Goal: Transaction & Acquisition: Subscribe to service/newsletter

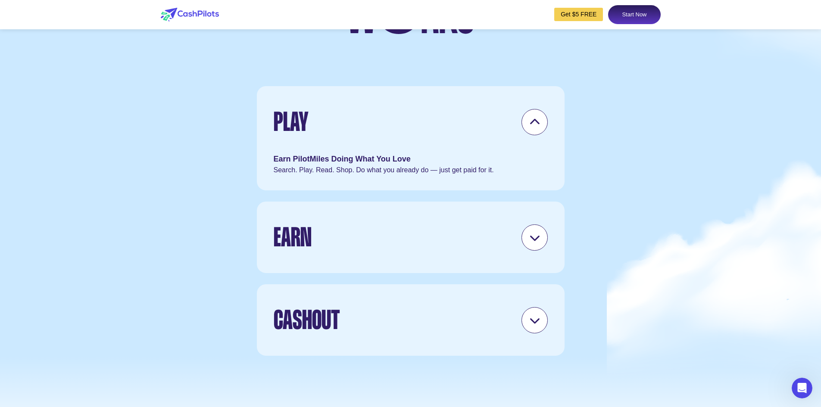
scroll to position [2446, 0]
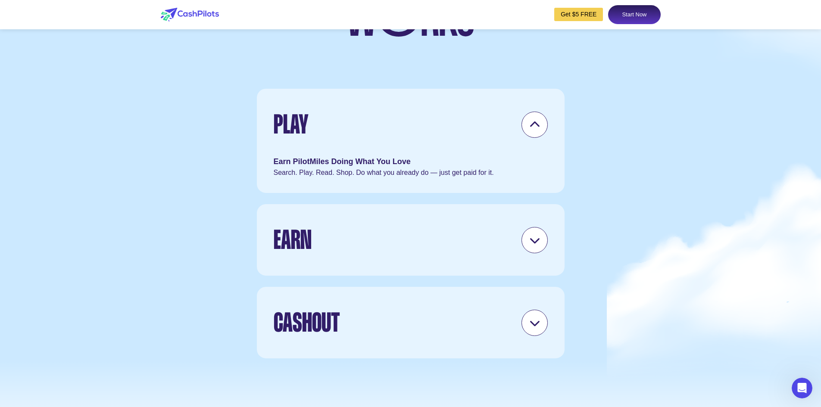
click at [533, 246] on icon at bounding box center [534, 240] width 11 height 11
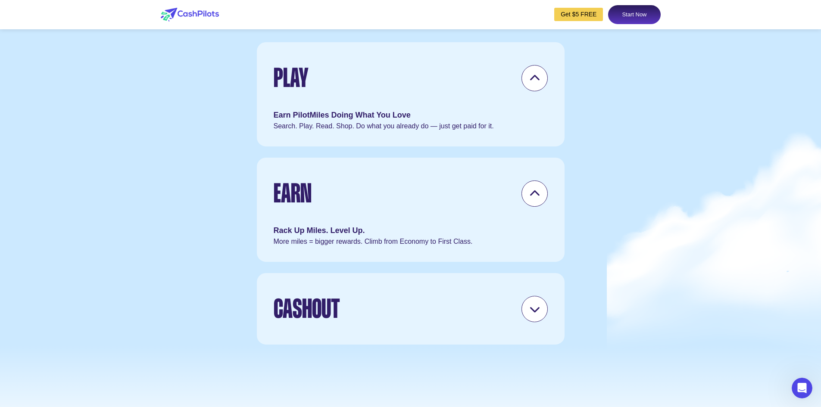
scroll to position [2575, 0]
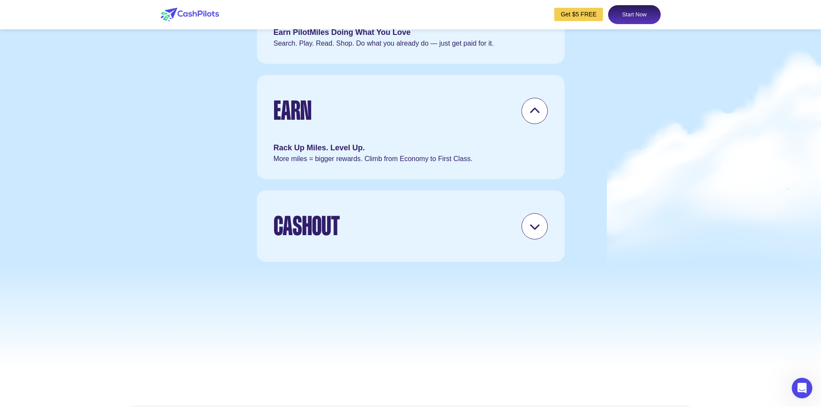
click at [535, 116] on icon at bounding box center [534, 111] width 11 height 11
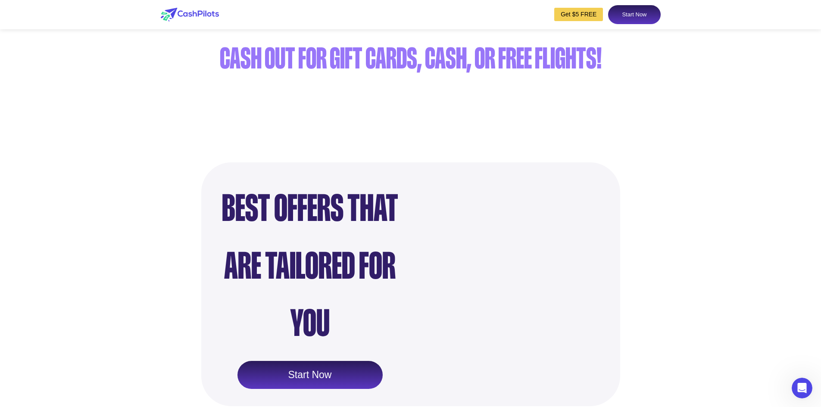
scroll to position [377, 0]
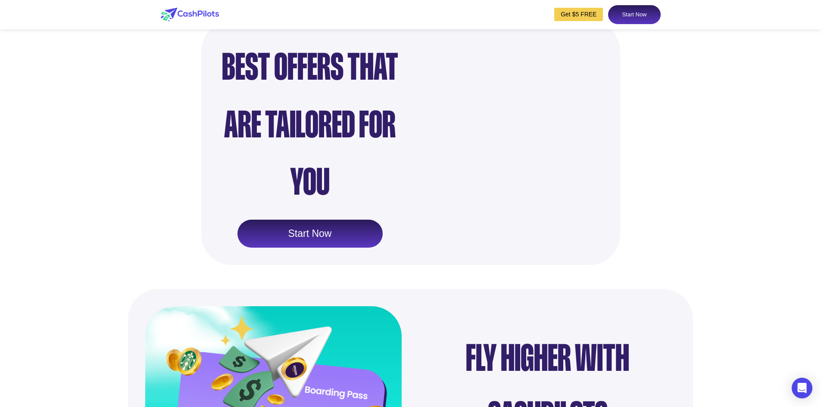
scroll to position [732, 0]
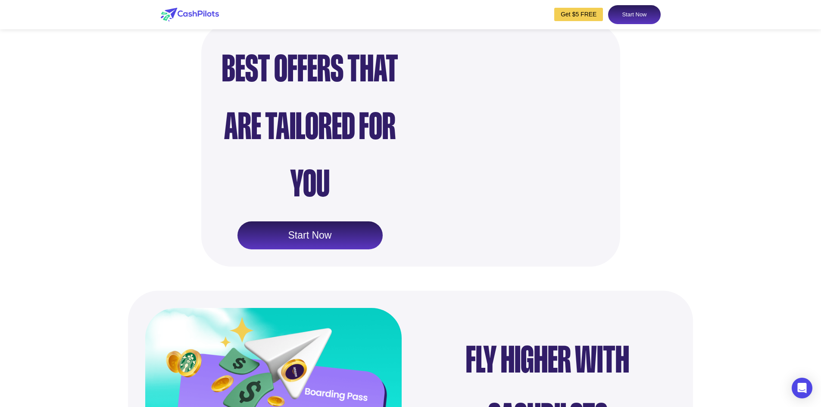
click at [271, 221] on link "Start Now" at bounding box center [309, 235] width 145 height 28
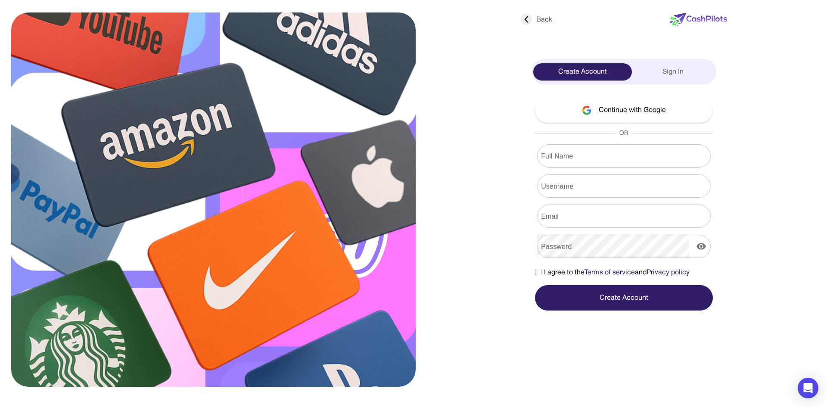
click at [526, 18] on icon at bounding box center [526, 19] width 11 height 11
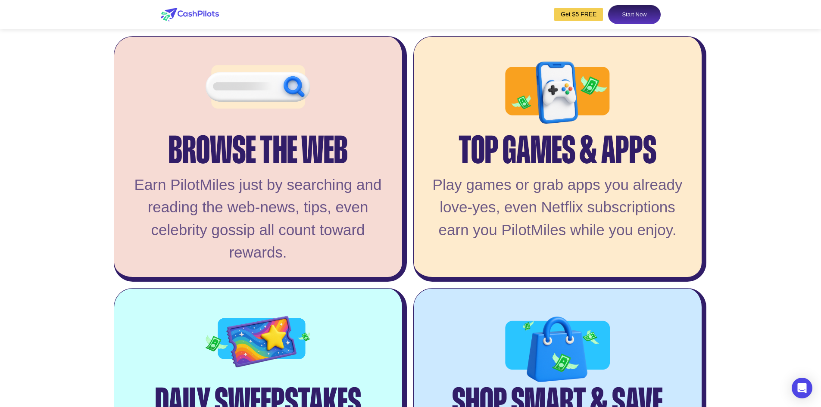
scroll to position [1767, 0]
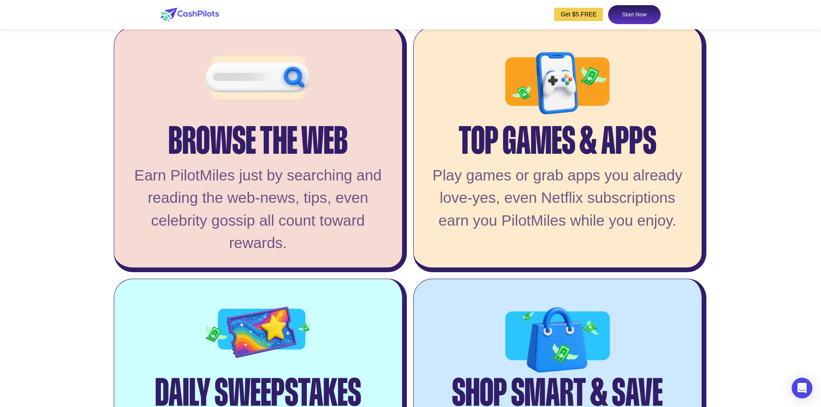
click at [500, 203] on div "Play games or grab apps you already love-yes, even Netflix subscriptions earn y…" at bounding box center [558, 198] width 262 height 68
click at [479, 193] on div "Play games or grab apps you already love-yes, even Netflix subscriptions earn y…" at bounding box center [558, 198] width 262 height 68
click at [510, 229] on div "Play games or grab apps you already love-yes, even Netflix subscriptions earn y…" at bounding box center [558, 198] width 262 height 68
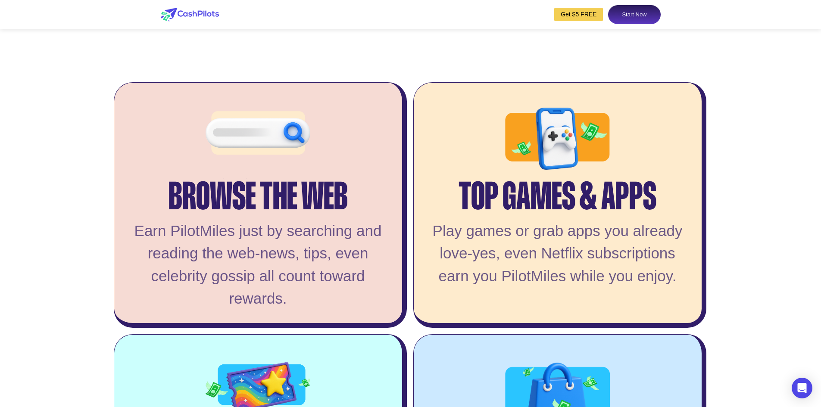
scroll to position [1680, 0]
